Goal: Transaction & Acquisition: Purchase product/service

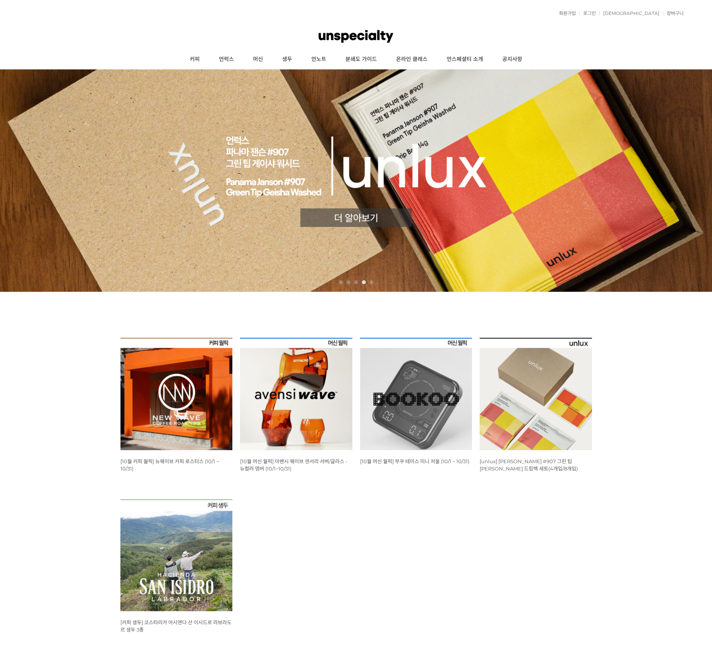
click at [162, 460] on span "[10월 커피 월픽] 뉴웨이브 커피 로스터스 (10/1 ~ 10/31)" at bounding box center [169, 464] width 99 height 13
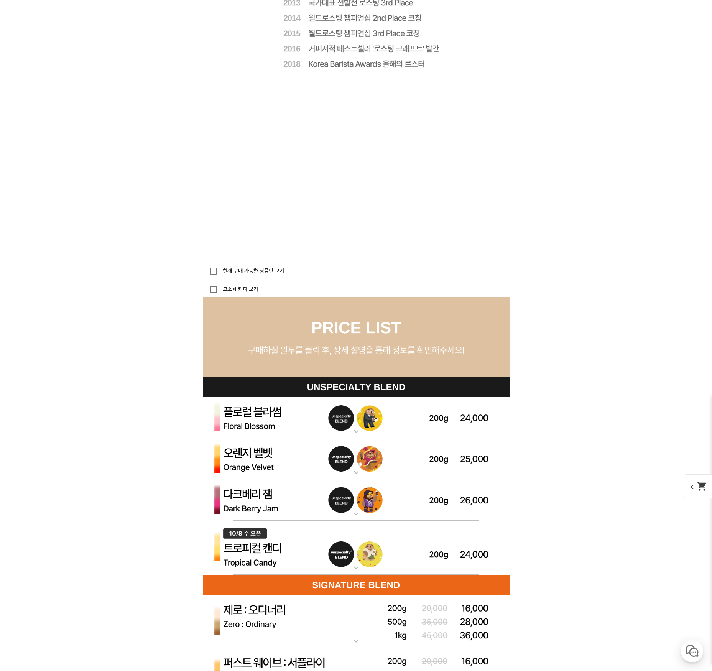
scroll to position [1943, 0]
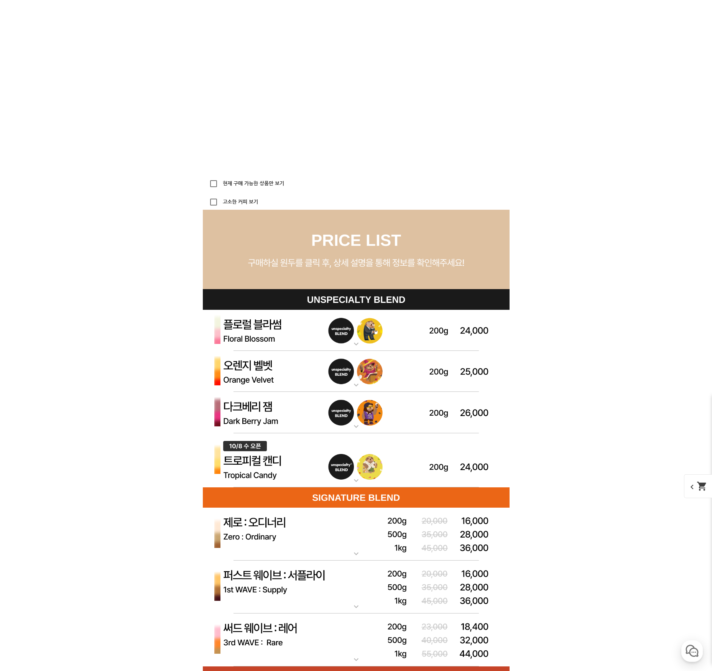
click at [358, 345] on mat-icon "expand_more" at bounding box center [356, 344] width 15 height 9
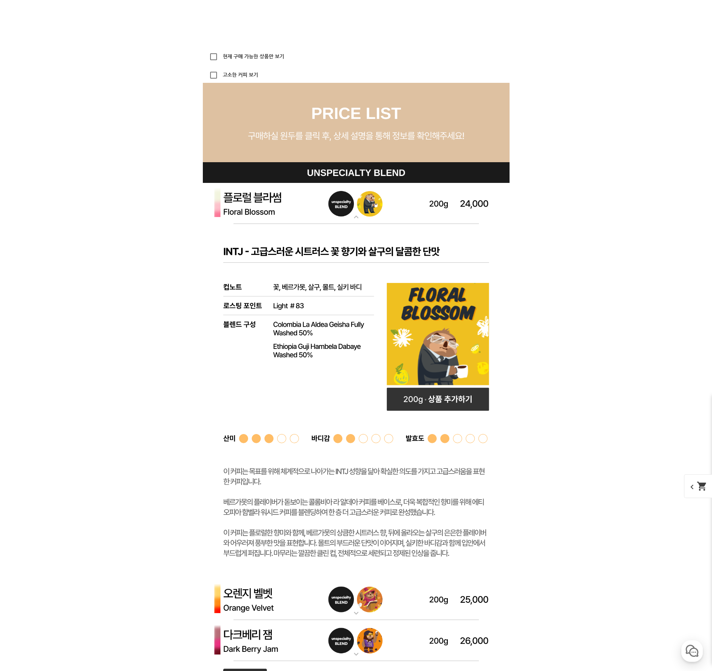
scroll to position [2189, 0]
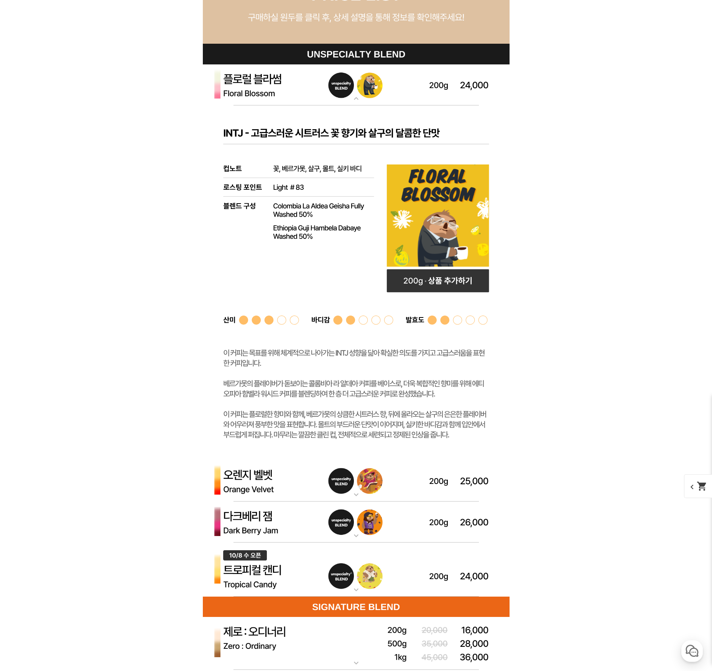
click at [357, 491] on mat-icon "expand_more" at bounding box center [356, 494] width 15 height 9
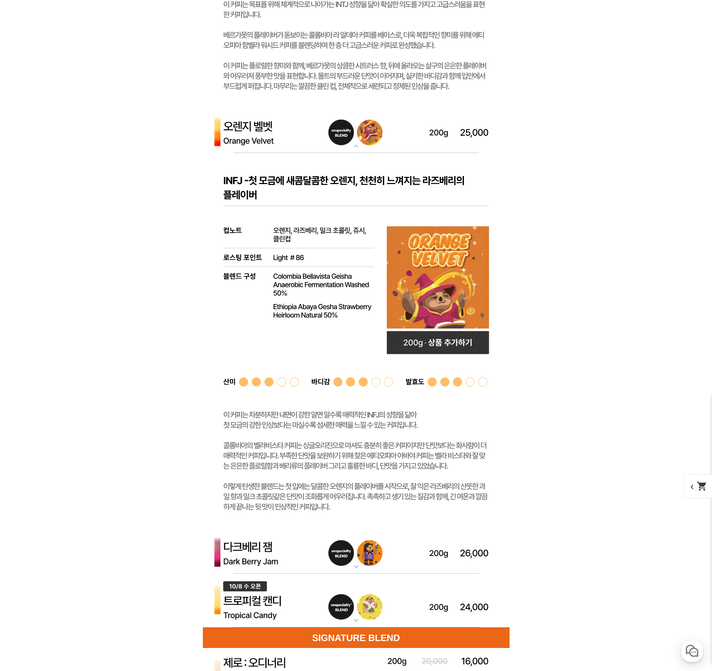
scroll to position [2581, 0]
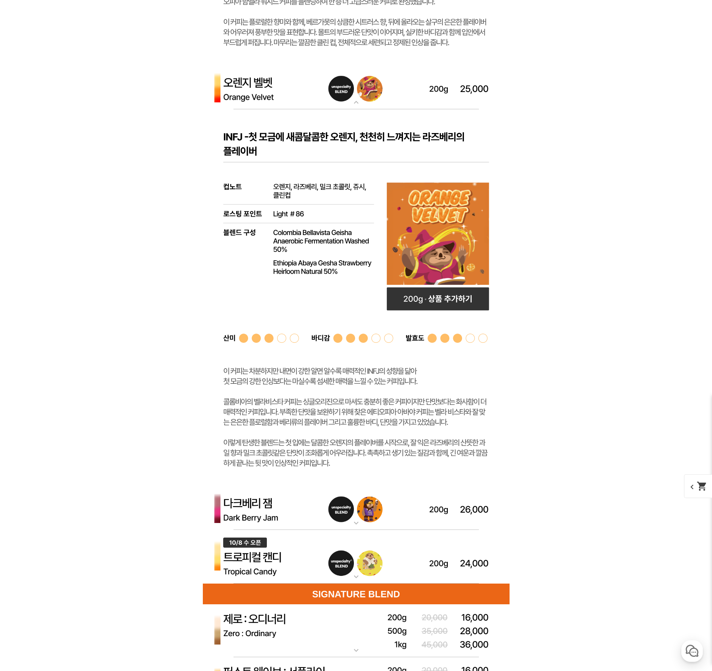
click at [358, 526] on mat-icon "expand_more" at bounding box center [356, 523] width 15 height 9
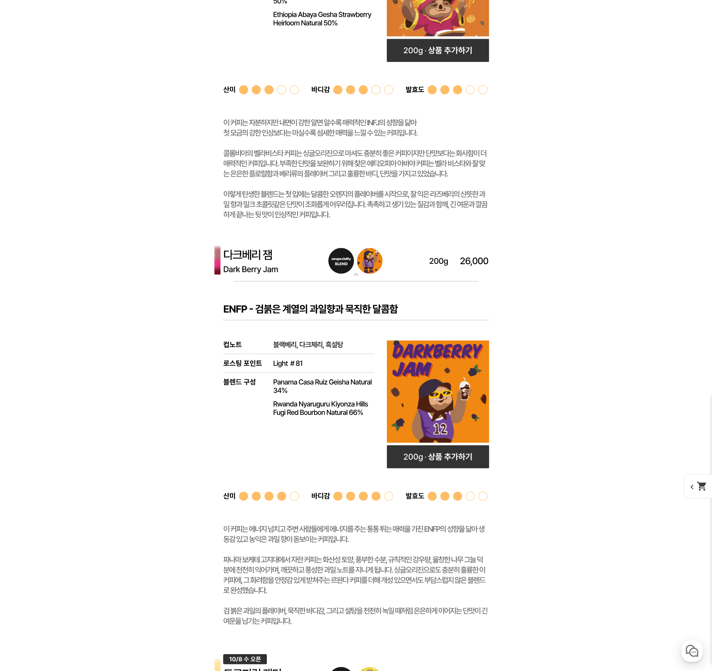
scroll to position [2960, 0]
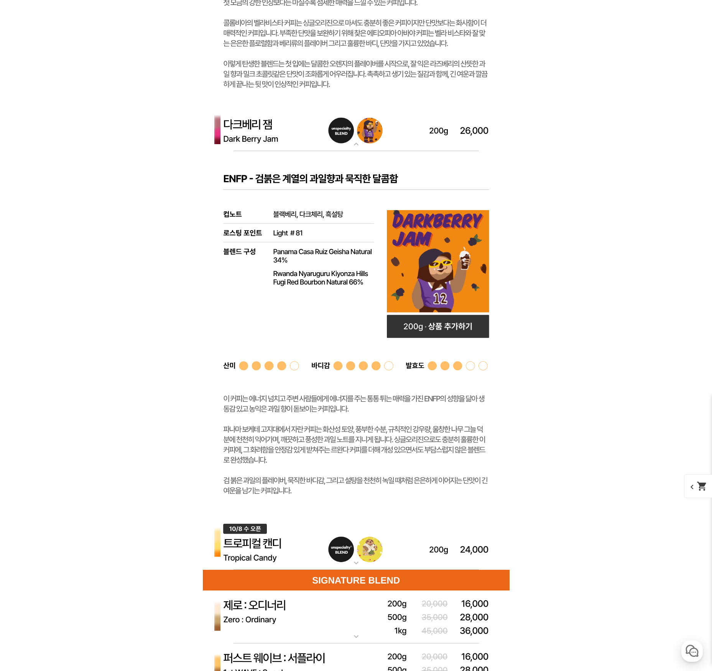
click at [358, 567] on mat-icon "expand_more" at bounding box center [356, 563] width 15 height 9
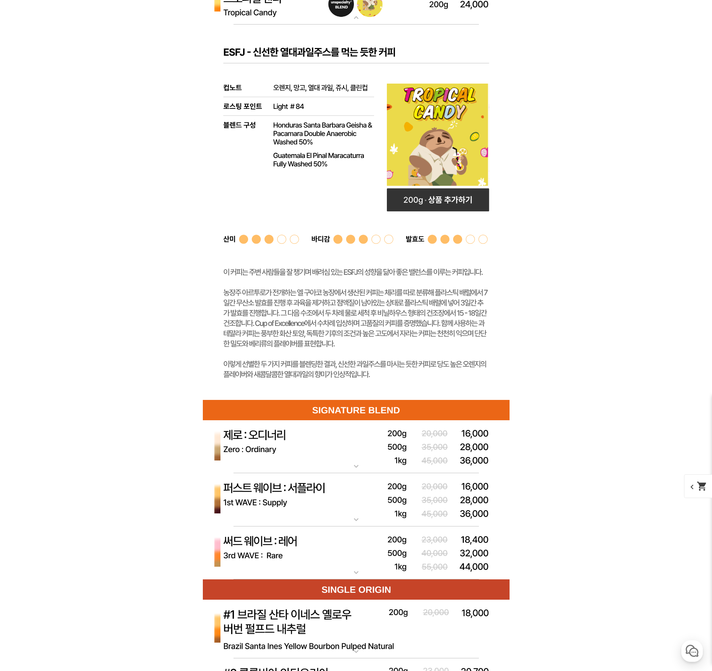
scroll to position [3550, 0]
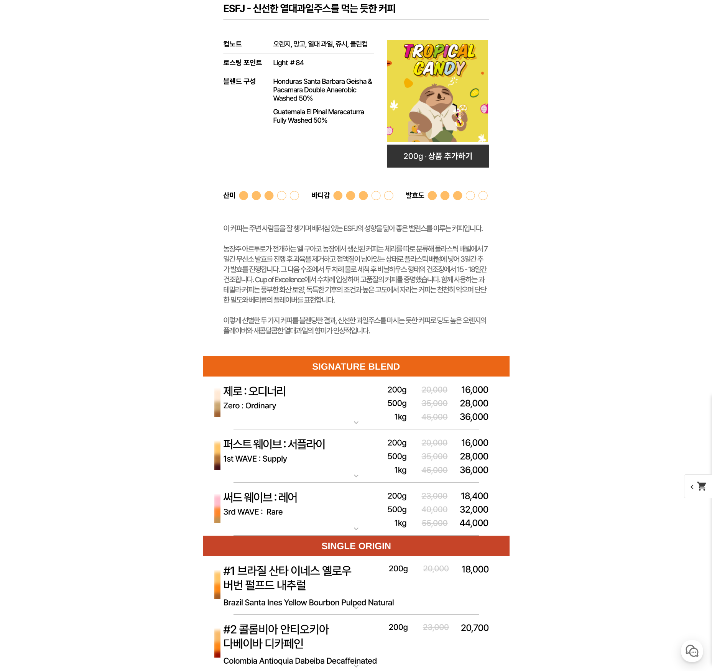
click at [349, 426] on mat-icon "expand_more" at bounding box center [356, 422] width 15 height 9
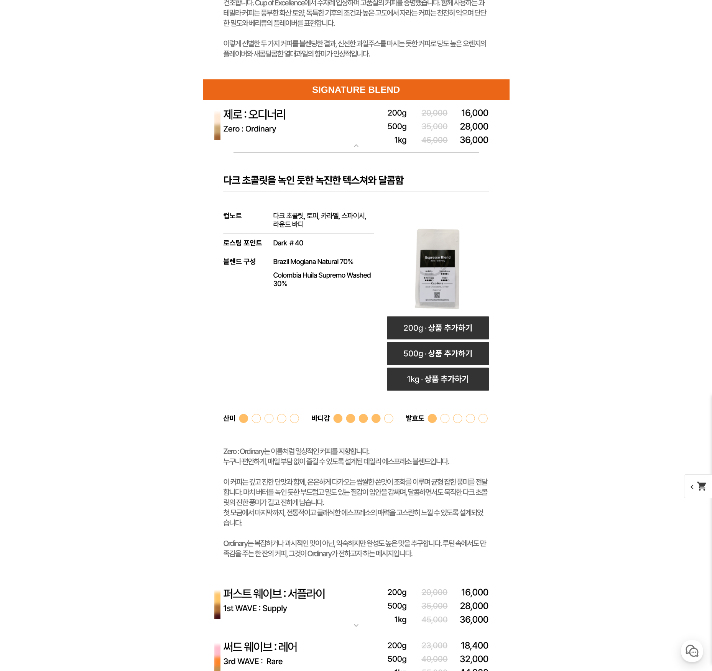
scroll to position [3957, 0]
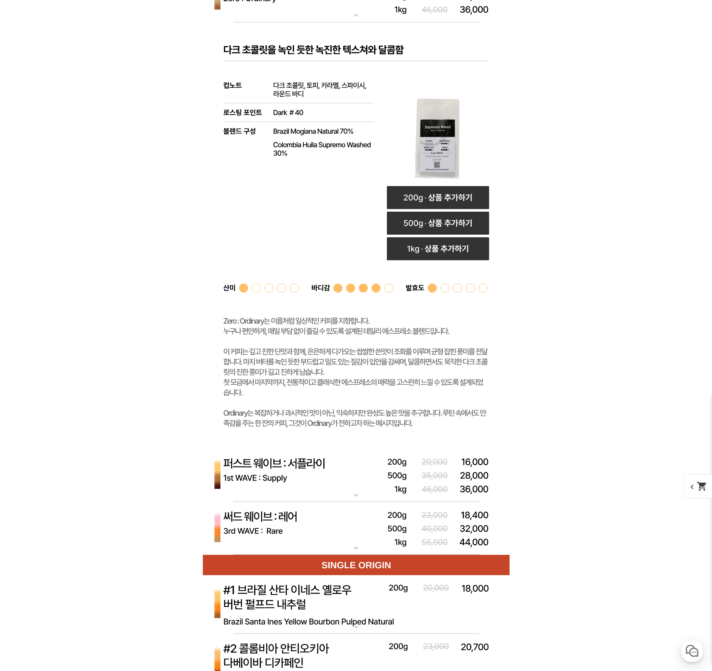
click at [348, 500] on img at bounding box center [356, 475] width 307 height 53
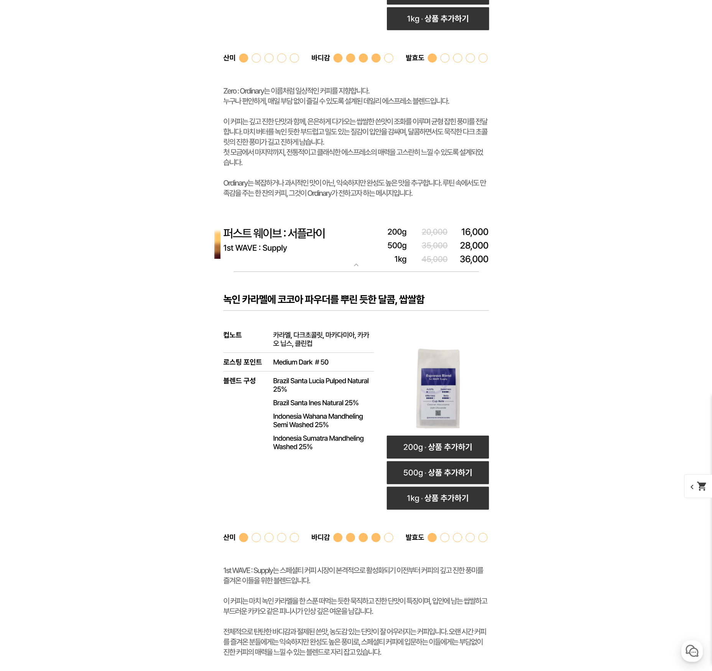
scroll to position [4326, 0]
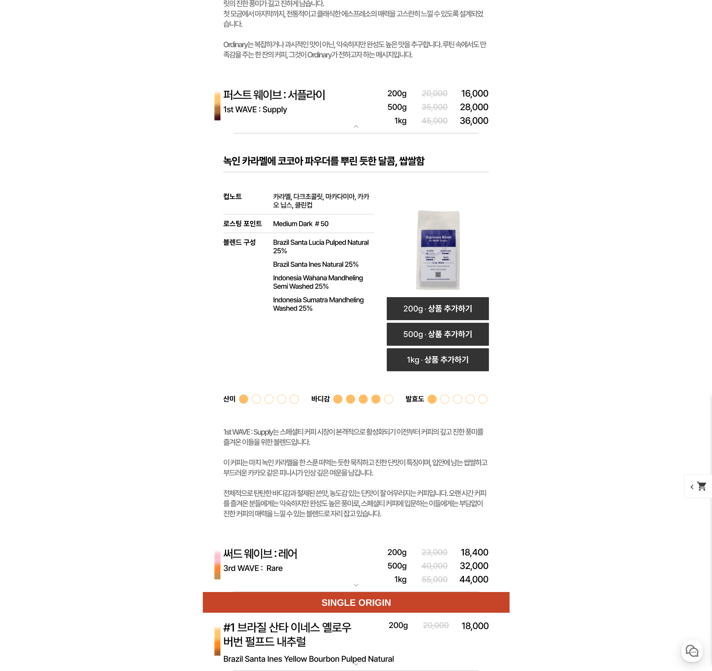
click at [361, 582] on mat-icon "expand_more" at bounding box center [356, 585] width 15 height 9
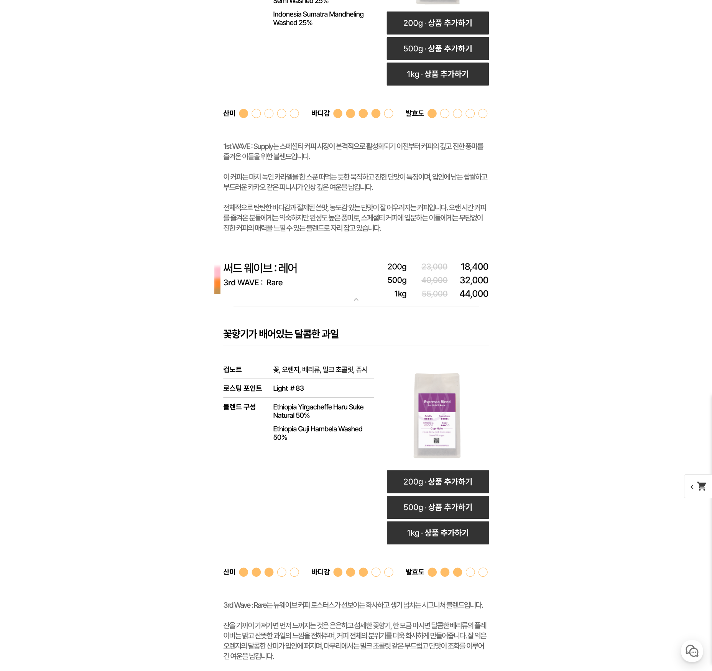
scroll to position [4524, 0]
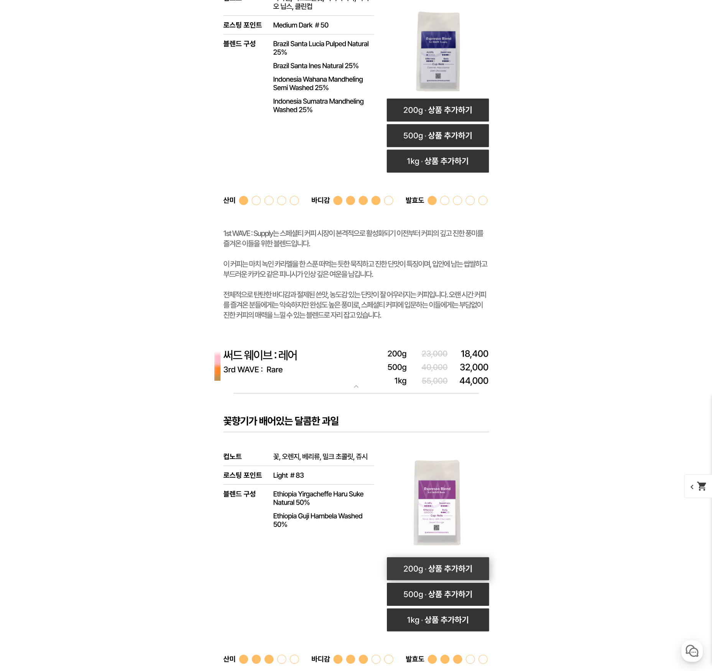
click at [433, 568] on rect at bounding box center [438, 569] width 102 height 23
select select "써드 웨이브 : 레어 (하우스 블렌드)"
select select "200g"
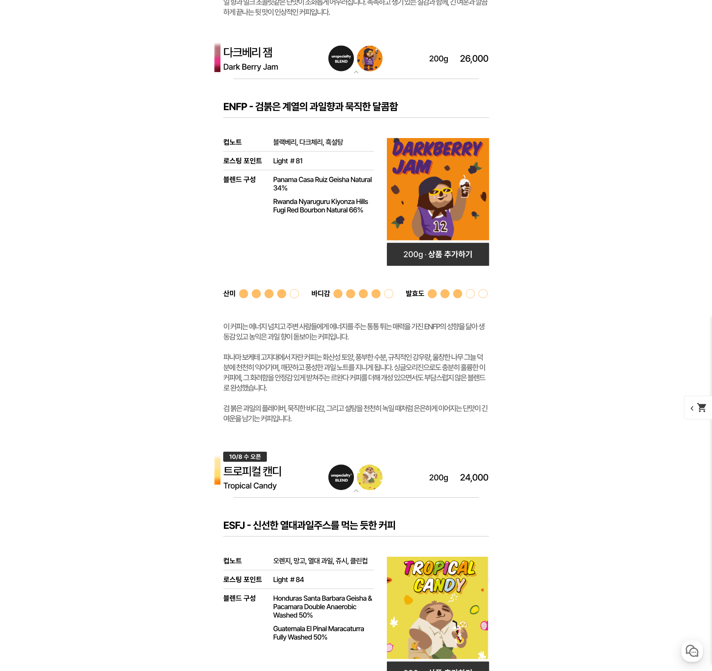
scroll to position [2992, 0]
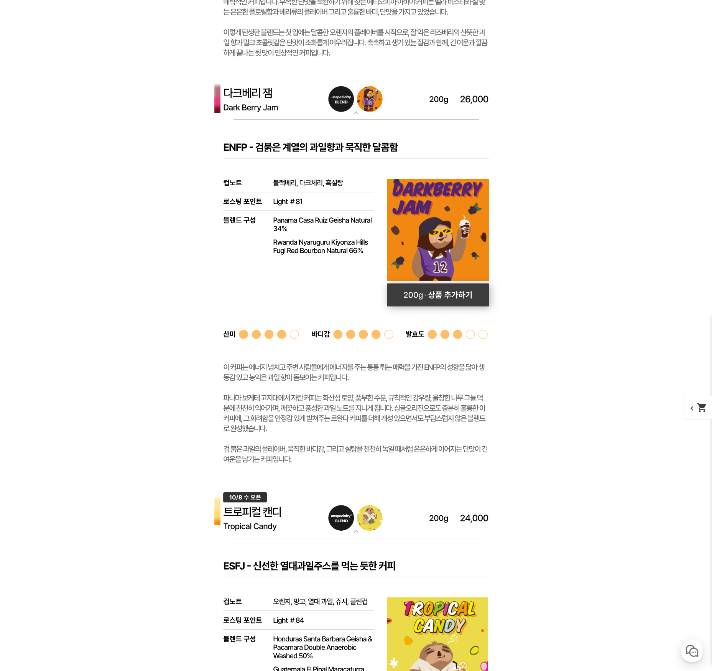
click at [402, 299] on rect at bounding box center [438, 294] width 102 height 23
select select "다크베리 잼 (언스페셜티 블렌드)"
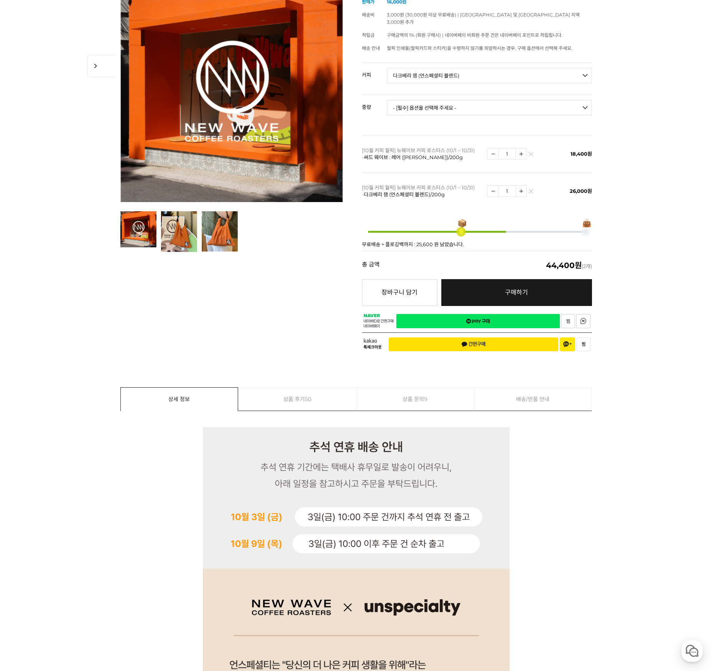
scroll to position [0, 0]
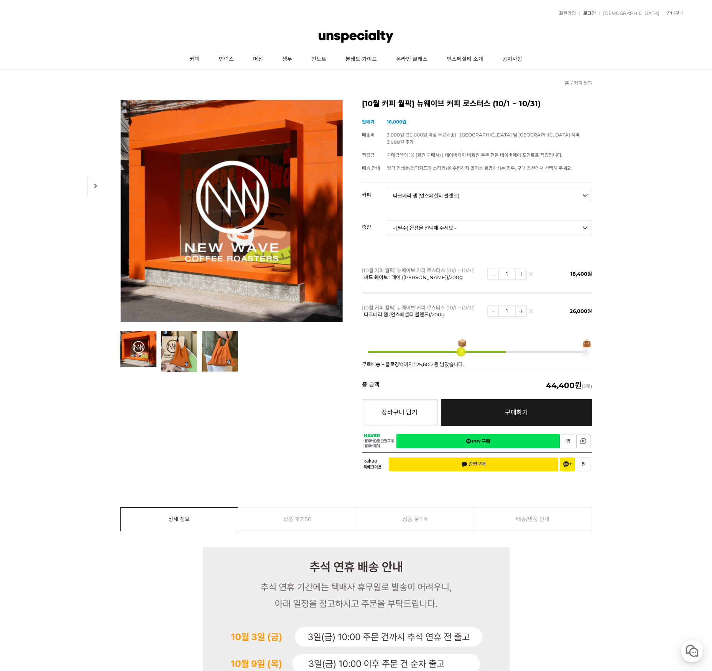
click at [596, 12] on link "로그인" at bounding box center [588, 13] width 16 height 5
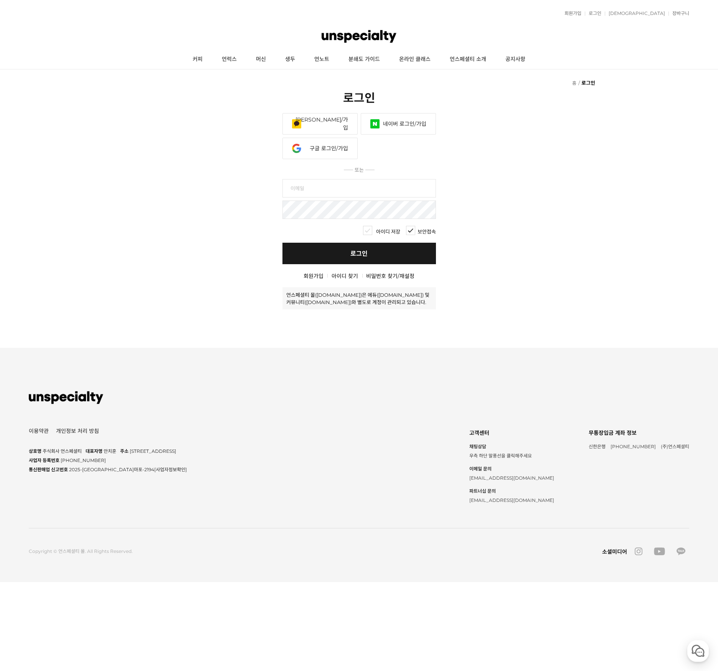
click at [384, 124] on link "네이버 로그인/가입" at bounding box center [398, 123] width 75 height 21
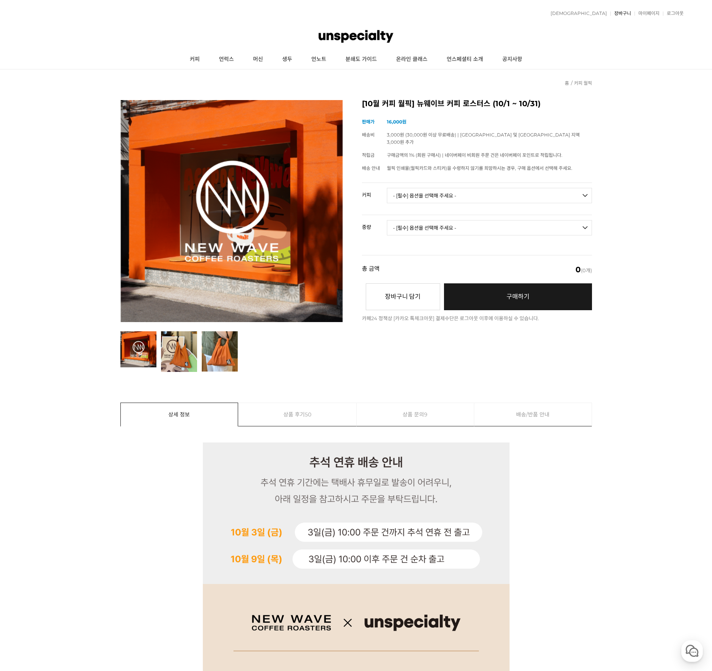
click at [622, 15] on link "장바구니" at bounding box center [621, 13] width 21 height 5
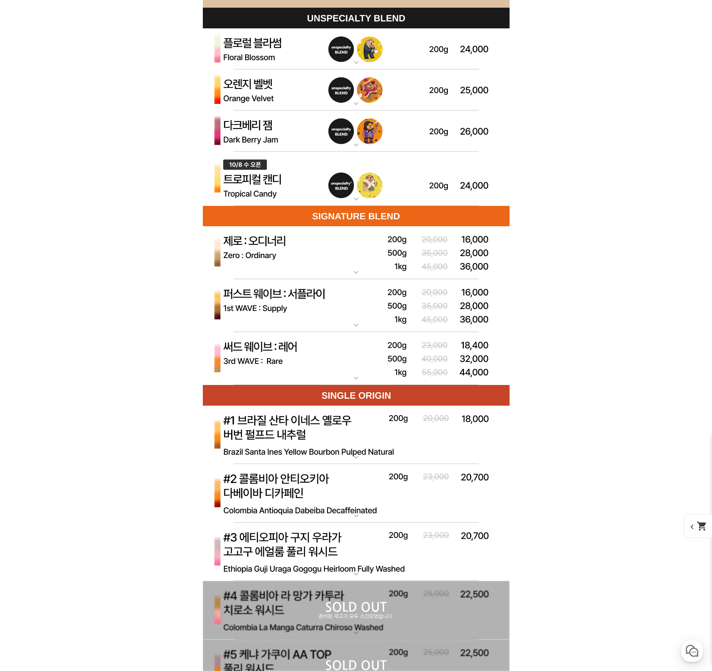
scroll to position [2019, 0]
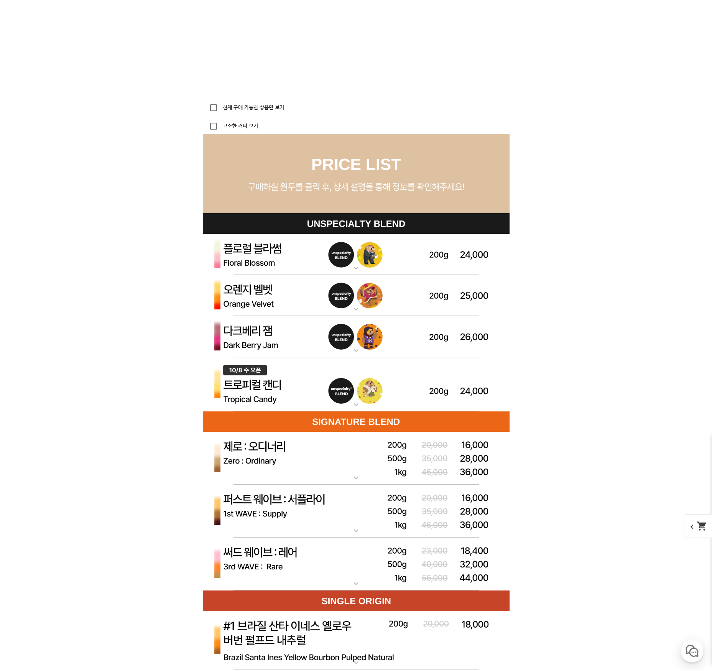
click at [428, 346] on img at bounding box center [356, 336] width 307 height 41
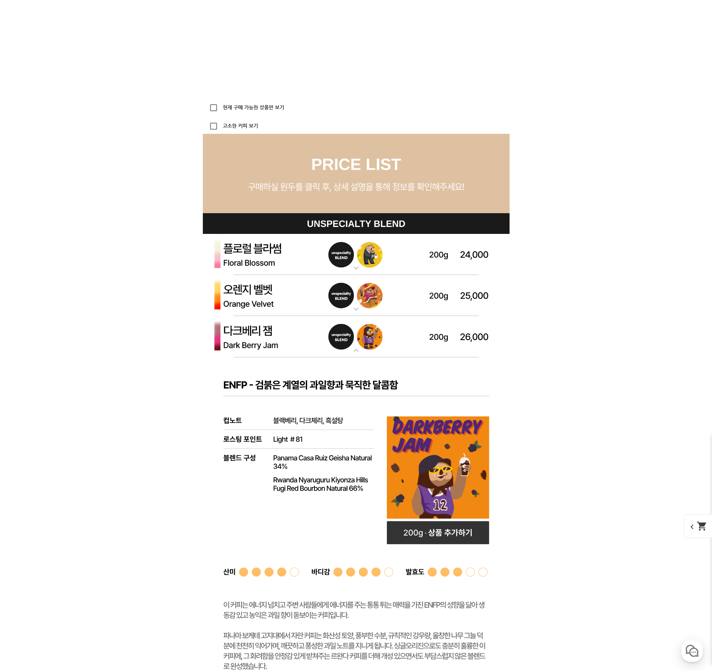
scroll to position [2203, 0]
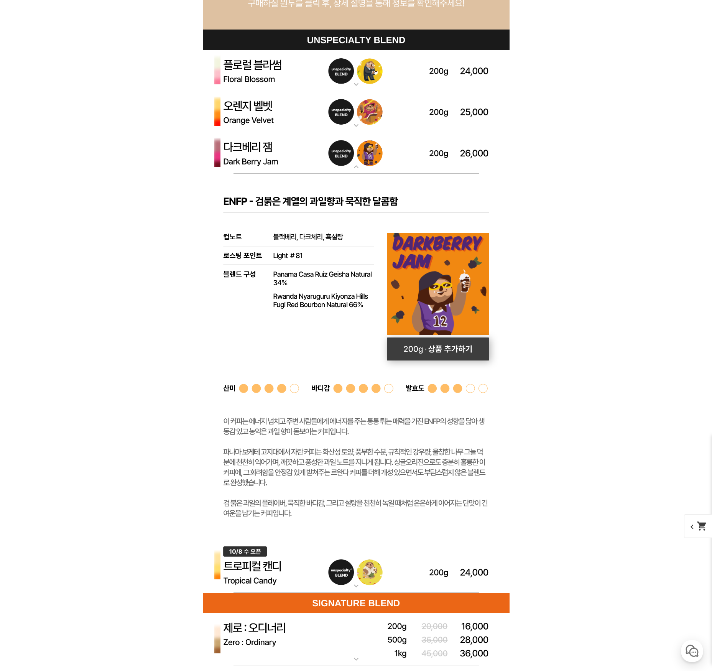
click at [456, 349] on rect at bounding box center [438, 349] width 102 height 23
select select "다크베리 잼 (언스페셜티 블렌드)"
select select "200g"
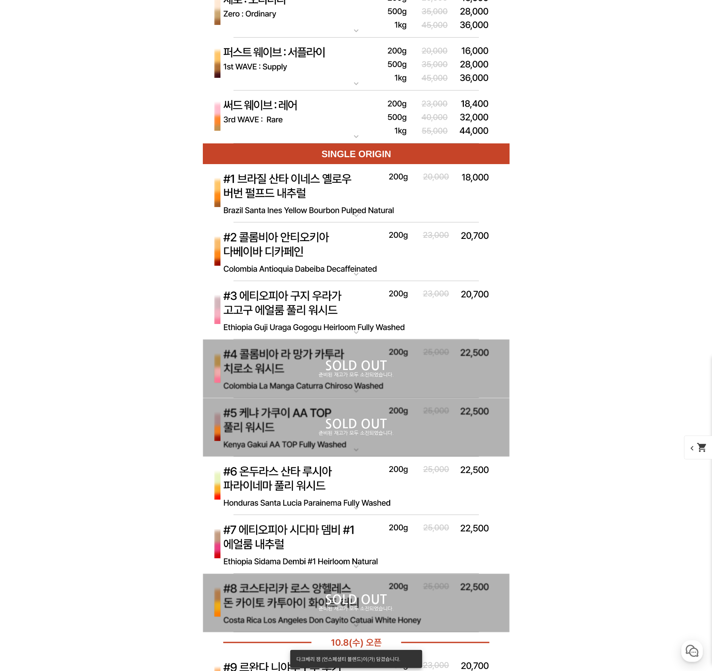
scroll to position [2558, 0]
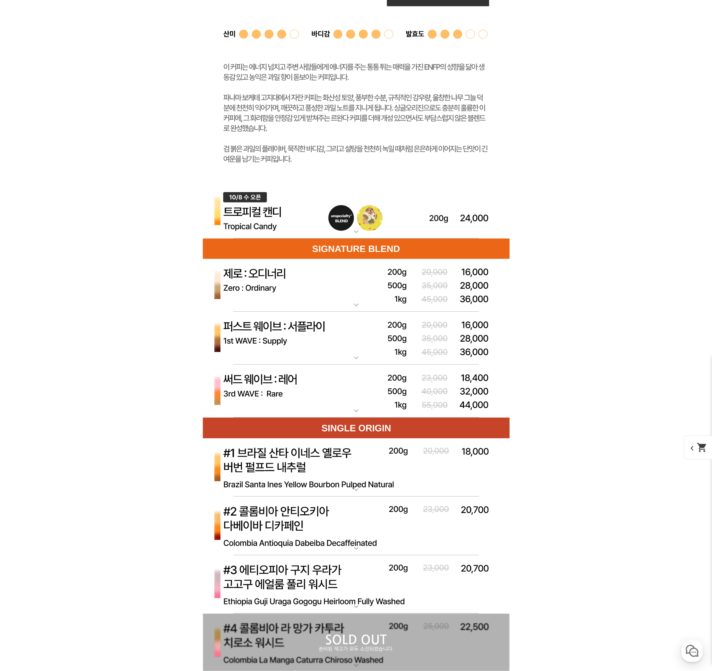
click at [317, 378] on img at bounding box center [356, 391] width 307 height 53
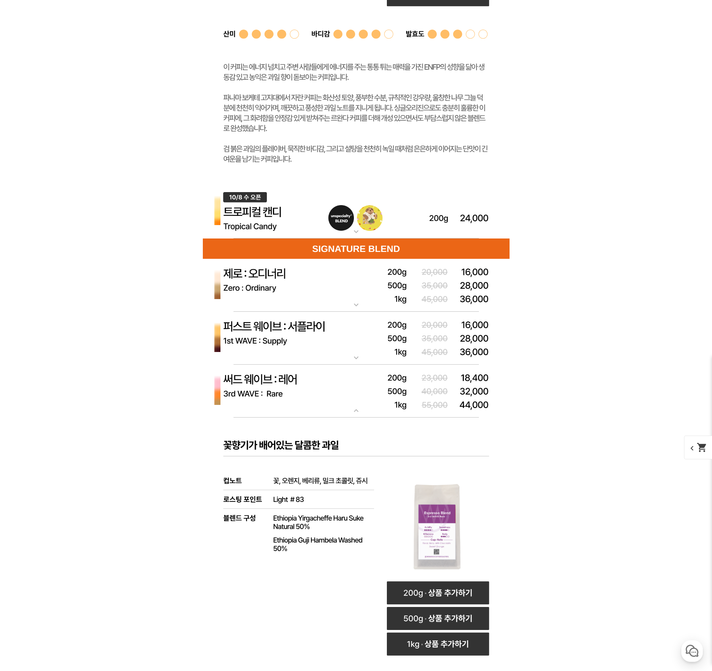
scroll to position [2654, 0]
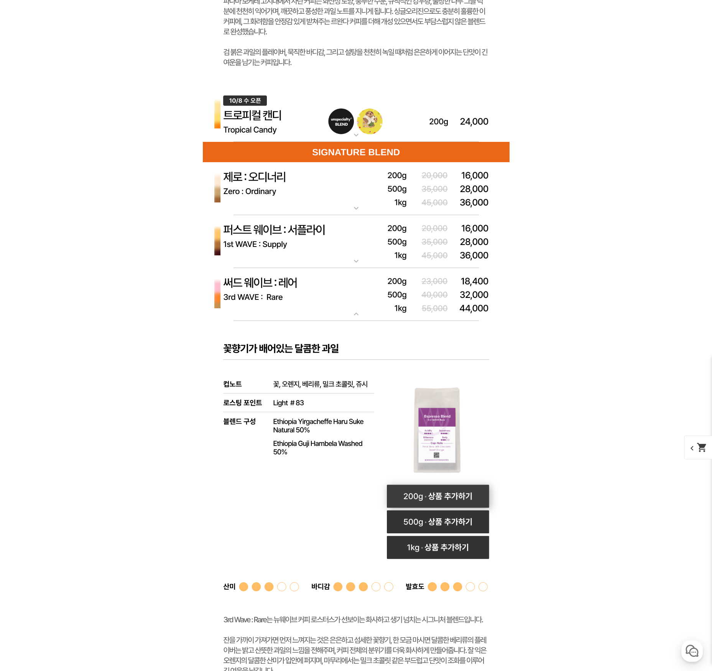
click at [445, 498] on rect at bounding box center [438, 496] width 102 height 23
select select "써드 웨이브 : 레어 (하우스 블렌드)"
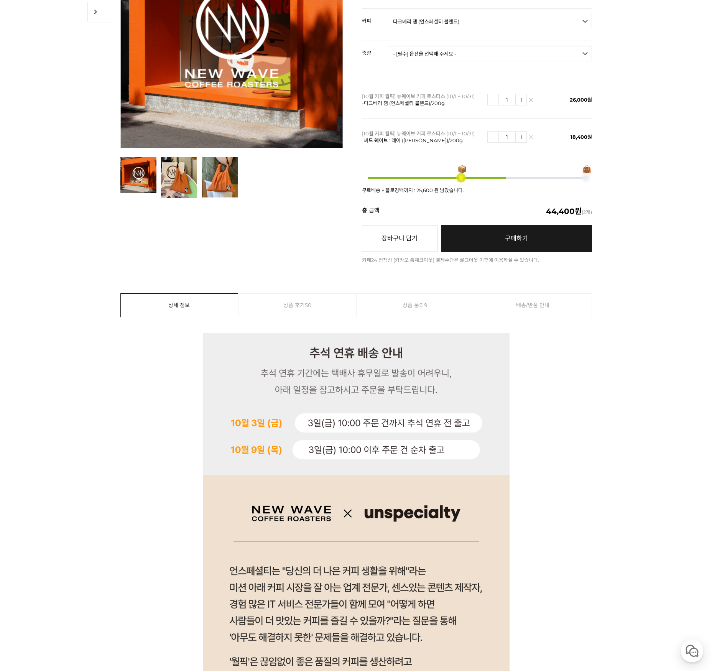
scroll to position [0, 0]
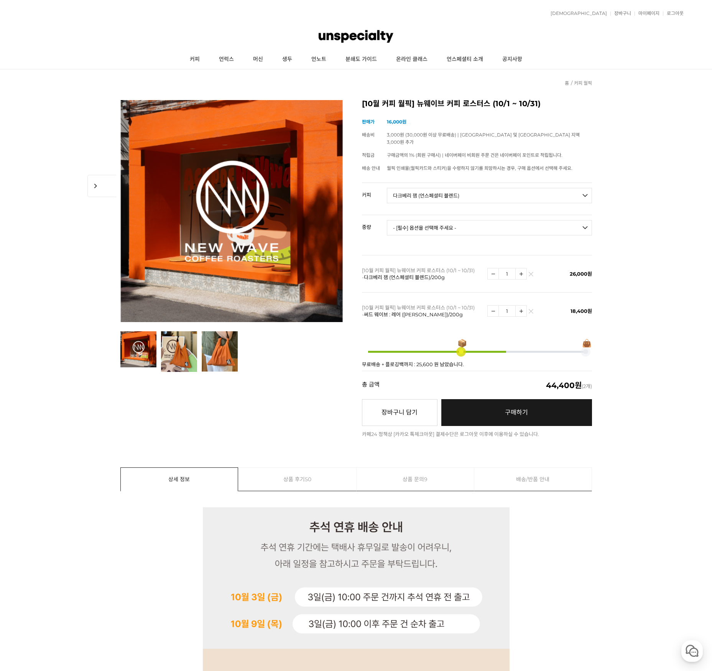
click at [530, 309] on link at bounding box center [531, 311] width 5 height 5
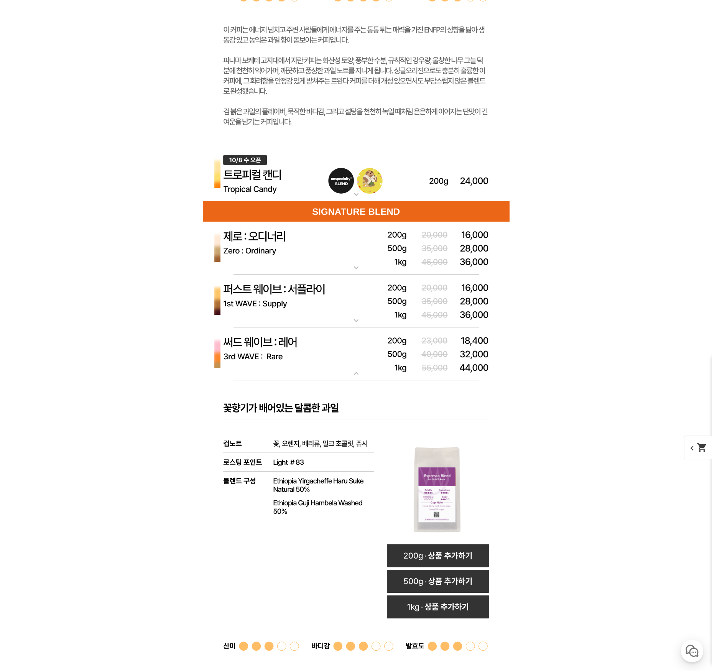
scroll to position [2667, 0]
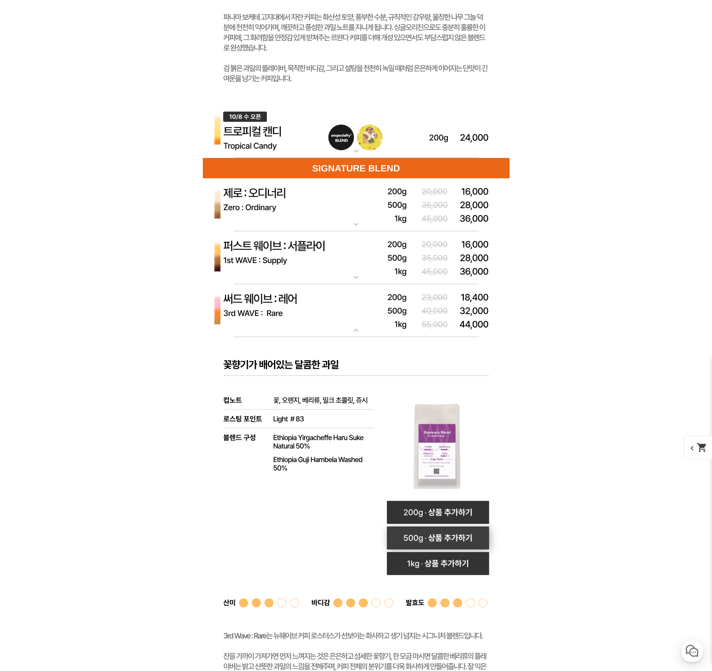
click at [441, 535] on rect at bounding box center [438, 538] width 102 height 23
select select "500g"
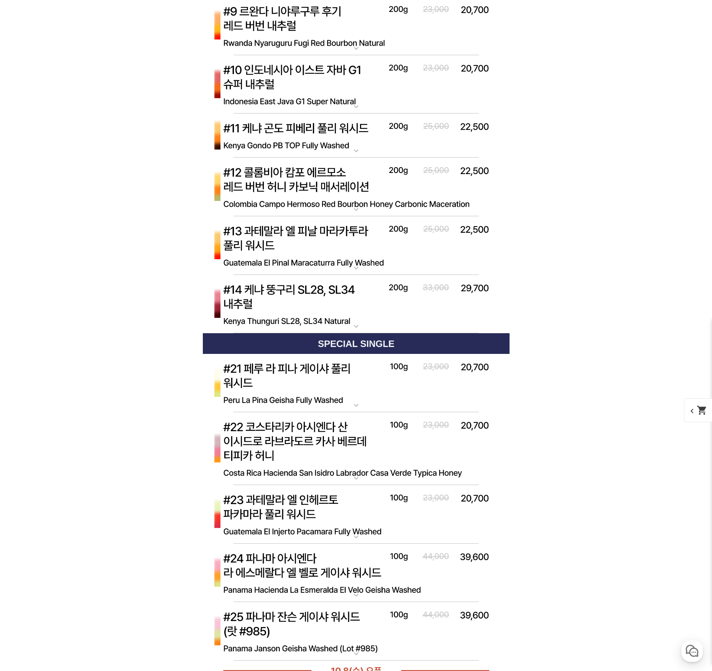
scroll to position [3733, 0]
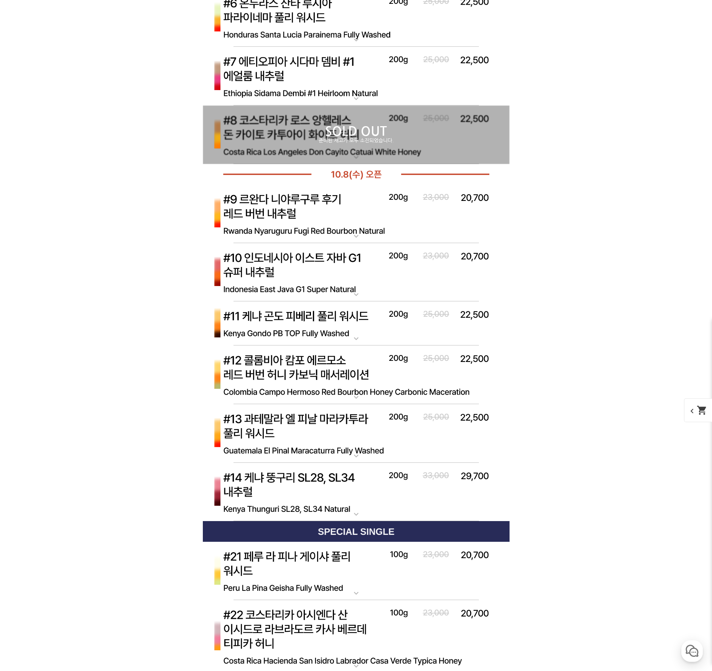
click at [292, 193] on img at bounding box center [356, 214] width 307 height 59
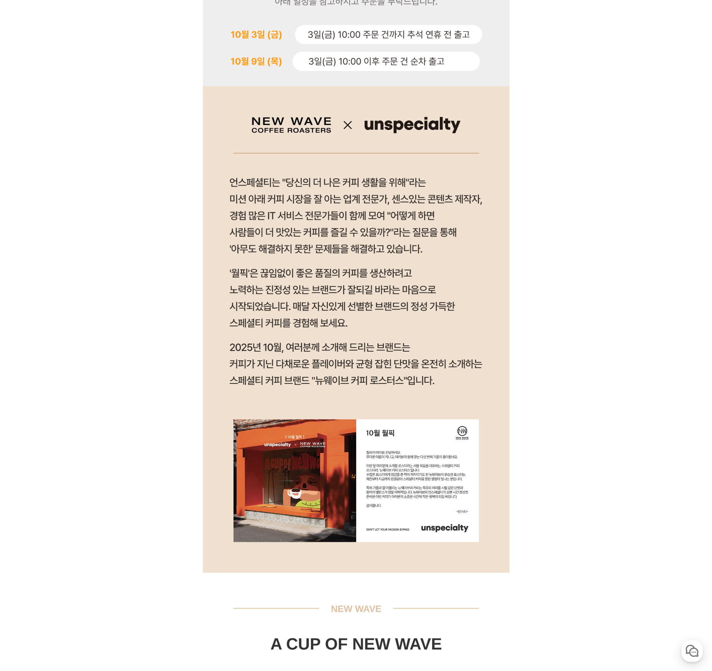
scroll to position [0, 0]
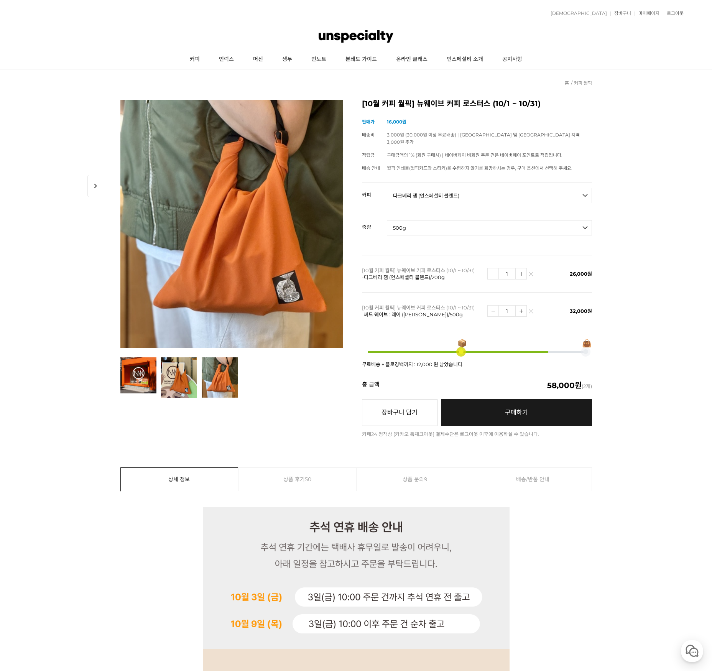
click at [512, 409] on span "구매하기" at bounding box center [516, 412] width 23 height 7
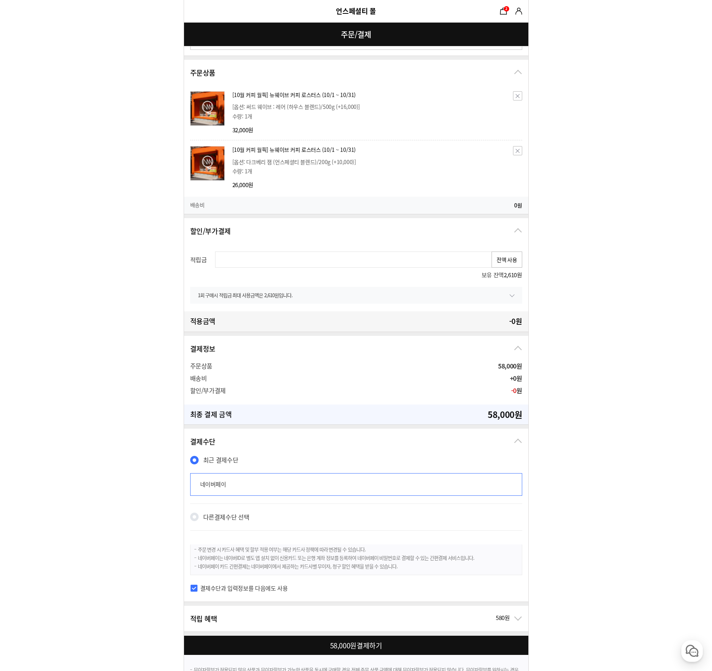
scroll to position [166, 0]
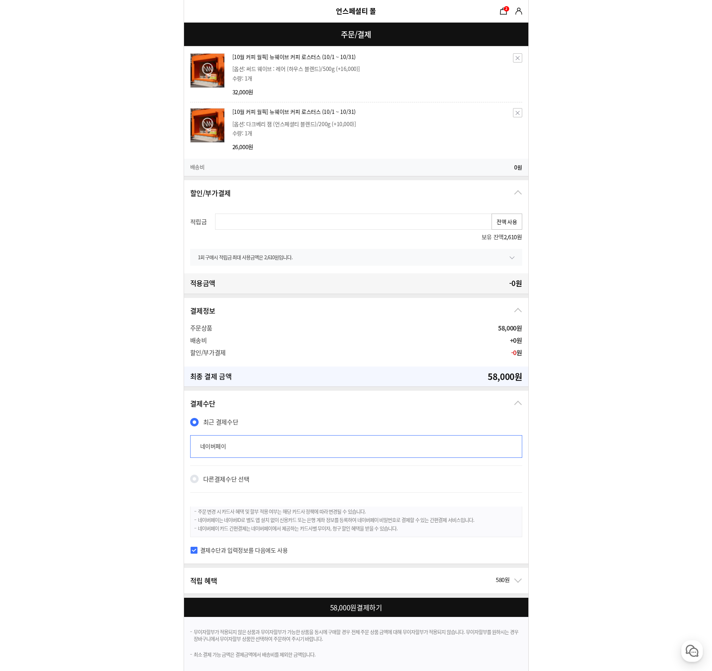
click at [358, 605] on div at bounding box center [358, 607] width 348 height 19
checkbox input "true"
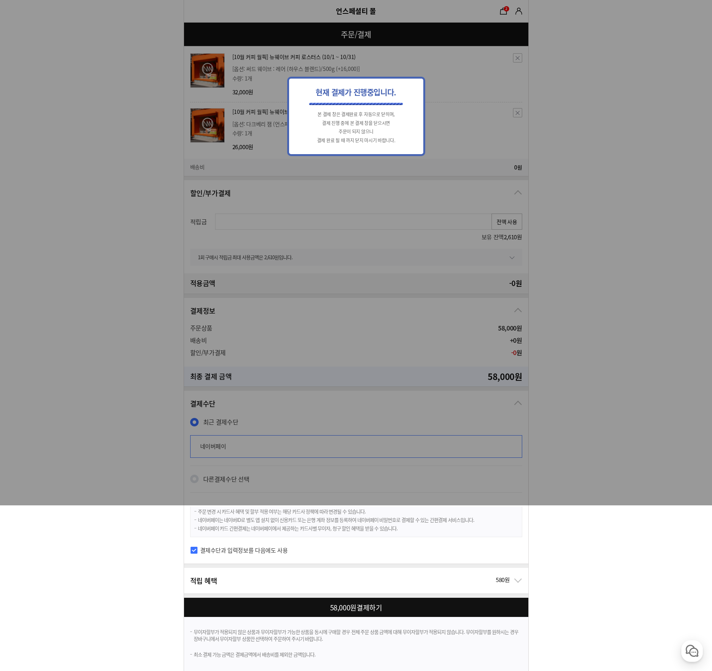
scroll to position [0, 0]
